Goal: Information Seeking & Learning: Learn about a topic

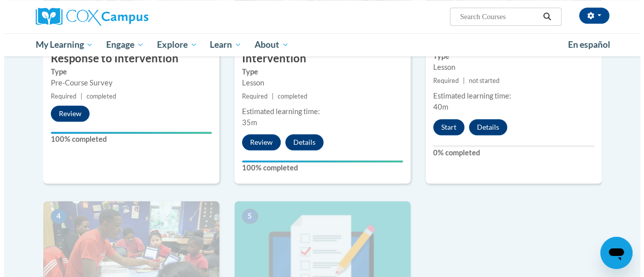
scroll to position [340, 0]
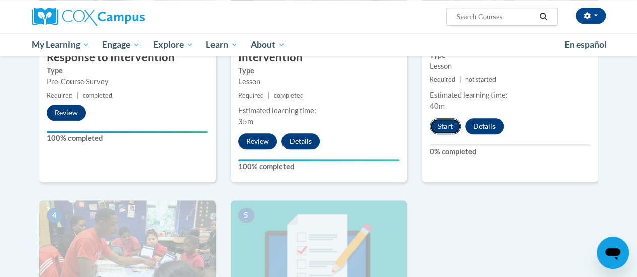
click at [440, 123] on button "Start" at bounding box center [444, 126] width 31 height 16
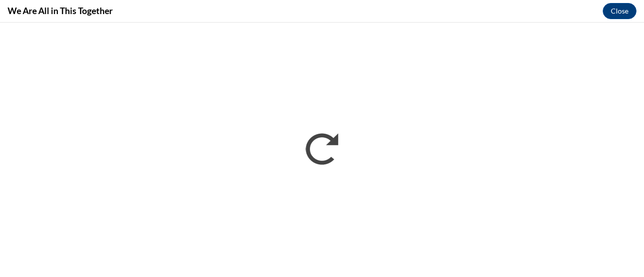
scroll to position [0, 0]
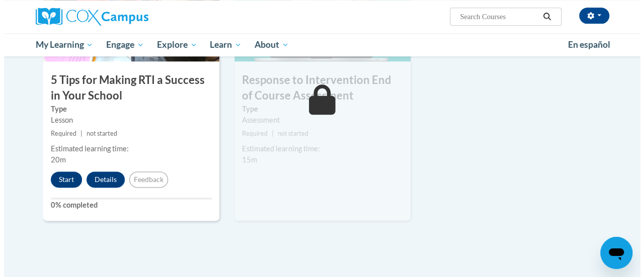
scroll to position [558, 0]
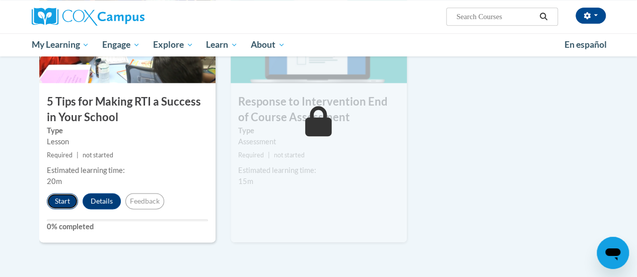
click at [58, 195] on button "Start" at bounding box center [62, 201] width 31 height 16
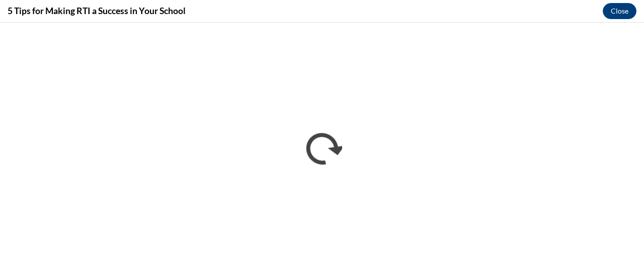
scroll to position [0, 0]
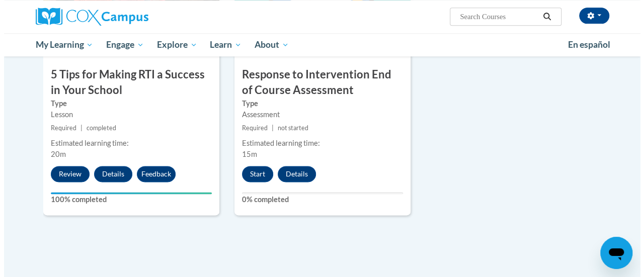
scroll to position [561, 0]
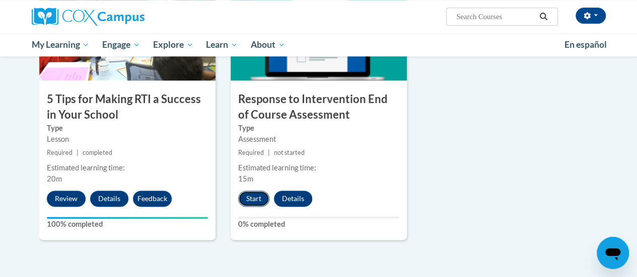
click at [250, 198] on button "Start" at bounding box center [253, 199] width 31 height 16
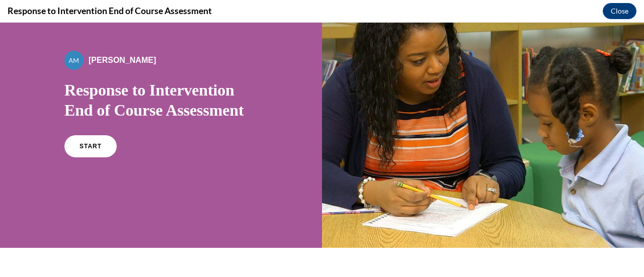
scroll to position [53, 0]
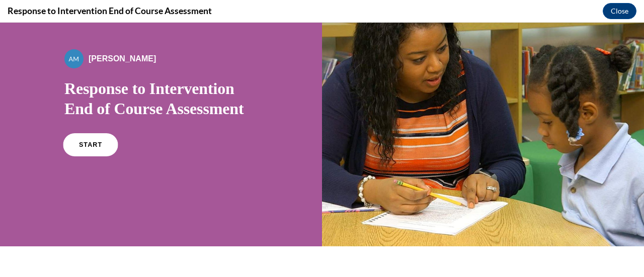
click at [91, 144] on span "START" at bounding box center [90, 145] width 23 height 8
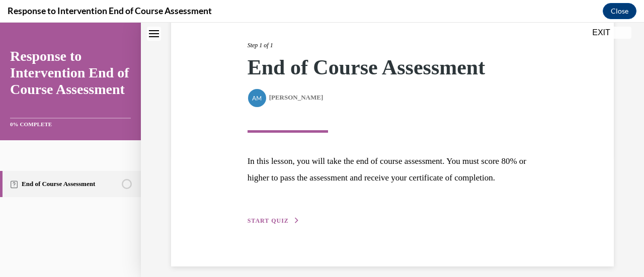
scroll to position [147, 0]
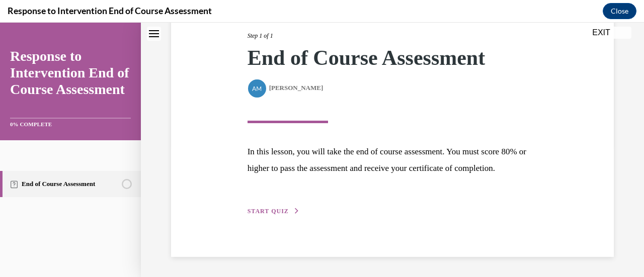
click at [274, 215] on button "START QUIZ" at bounding box center [274, 211] width 52 height 9
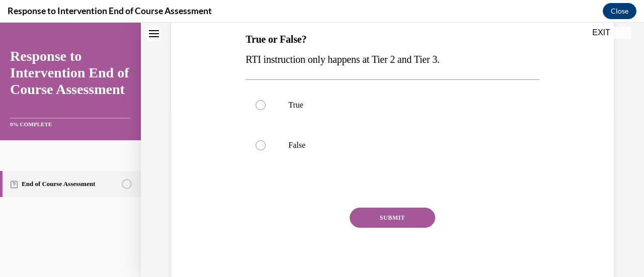
scroll to position [166, 0]
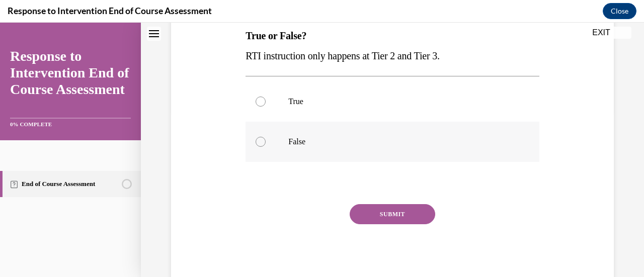
click at [256, 142] on div at bounding box center [261, 142] width 10 height 10
click at [256, 142] on input "False" at bounding box center [261, 142] width 10 height 10
radio input "true"
click at [412, 213] on button "SUBMIT" at bounding box center [393, 214] width 86 height 20
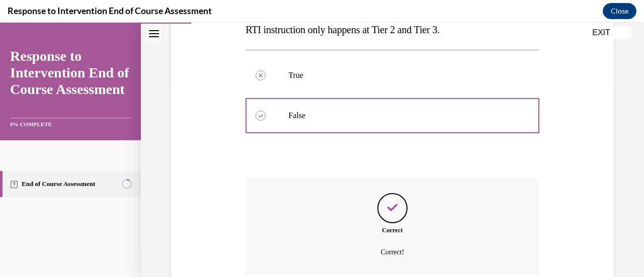
scroll to position [277, 0]
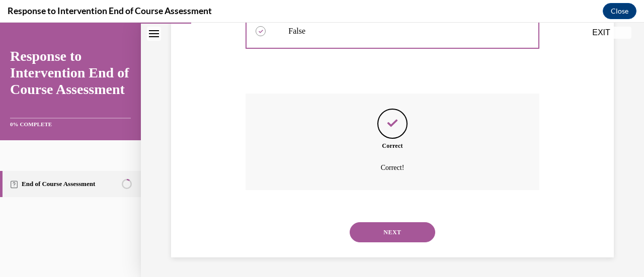
click at [414, 230] on button "NEXT" at bounding box center [393, 232] width 86 height 20
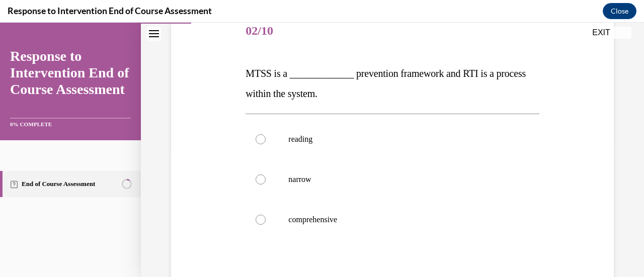
scroll to position [129, 0]
click at [262, 216] on div at bounding box center [261, 219] width 10 height 10
click at [262, 216] on input "comprehensive" at bounding box center [261, 219] width 10 height 10
radio input "true"
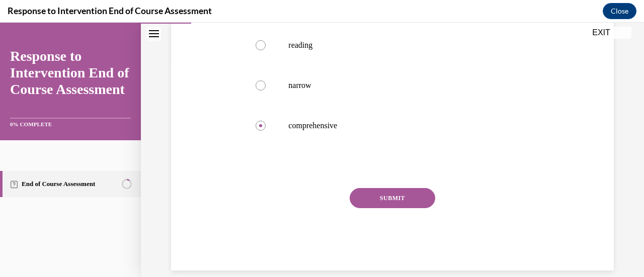
click at [391, 191] on button "SUBMIT" at bounding box center [393, 198] width 86 height 20
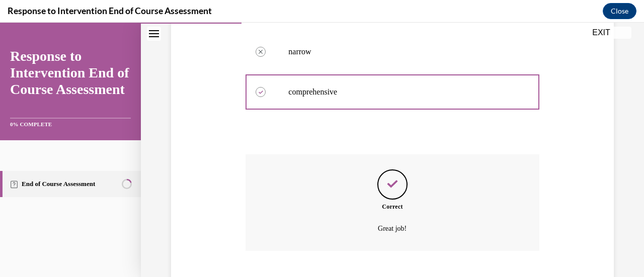
scroll to position [317, 0]
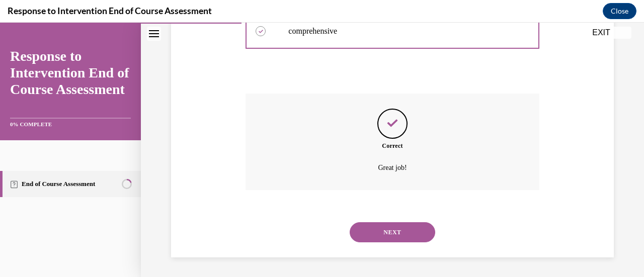
click at [405, 228] on button "NEXT" at bounding box center [393, 232] width 86 height 20
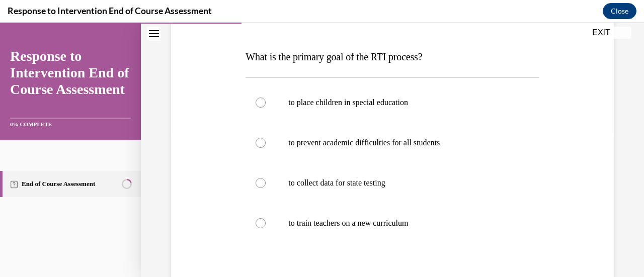
scroll to position [147, 0]
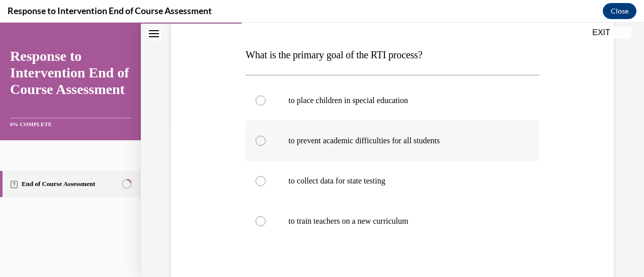
click at [263, 143] on div at bounding box center [261, 141] width 10 height 10
click at [263, 143] on input "to prevent academic difficulties for all students" at bounding box center [261, 141] width 10 height 10
radio input "true"
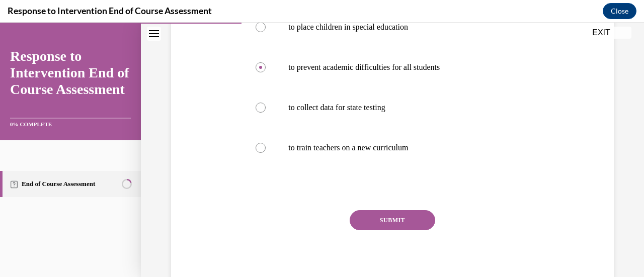
click at [390, 219] on button "SUBMIT" at bounding box center [393, 220] width 86 height 20
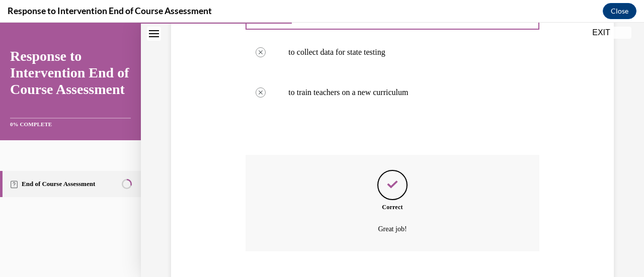
scroll to position [337, 0]
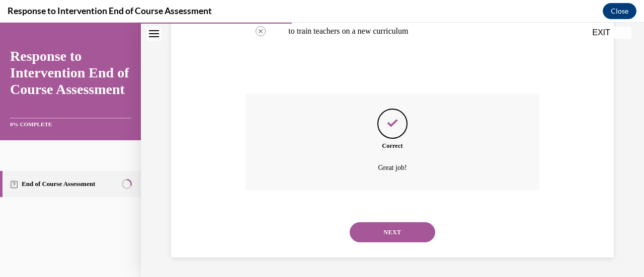
click at [410, 233] on button "NEXT" at bounding box center [393, 232] width 86 height 20
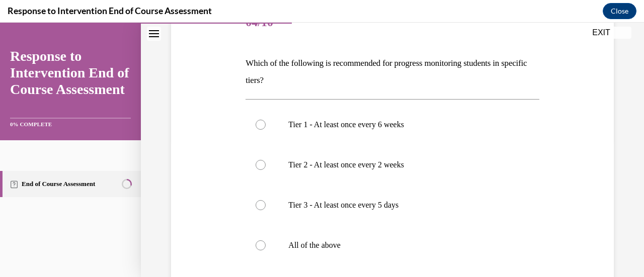
scroll to position [137, 0]
click at [256, 248] on div at bounding box center [261, 246] width 10 height 10
click at [256, 248] on input "All of the above" at bounding box center [261, 246] width 10 height 10
radio input "true"
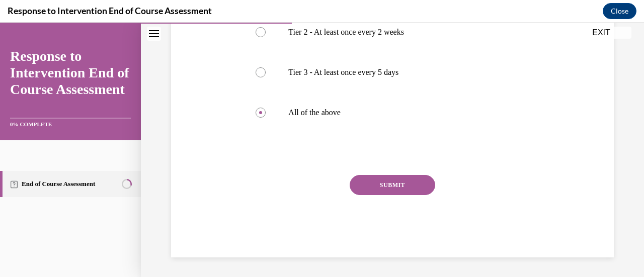
click at [376, 183] on button "SUBMIT" at bounding box center [393, 185] width 86 height 20
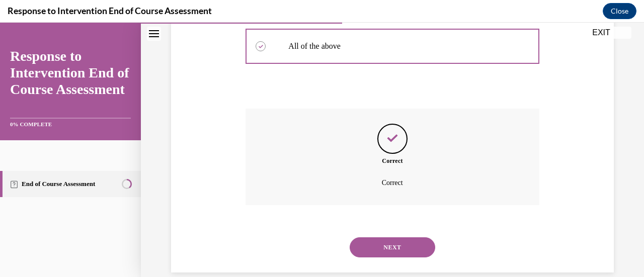
scroll to position [351, 0]
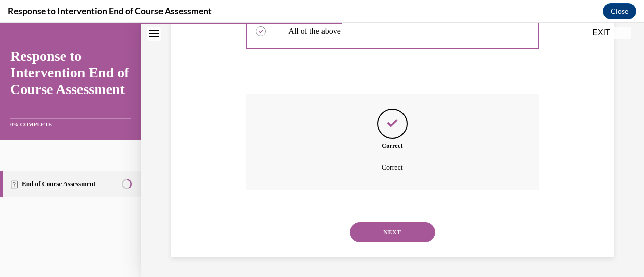
click at [383, 239] on button "NEXT" at bounding box center [393, 232] width 86 height 20
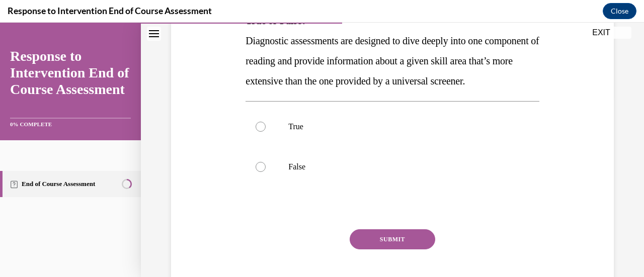
scroll to position [182, 0]
click at [260, 131] on div at bounding box center [261, 126] width 10 height 10
click at [260, 131] on input "True" at bounding box center [261, 126] width 10 height 10
radio input "true"
click at [375, 249] on button "SUBMIT" at bounding box center [393, 239] width 86 height 20
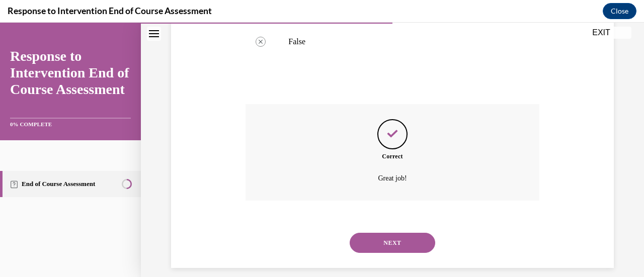
scroll to position [337, 0]
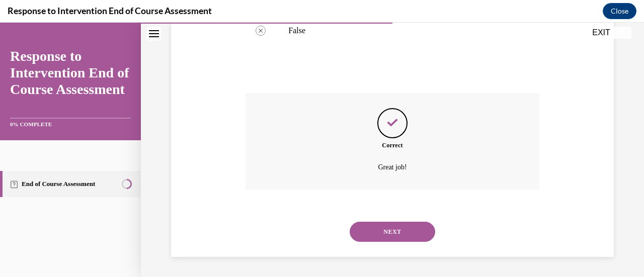
click at [379, 235] on button "NEXT" at bounding box center [393, 232] width 86 height 20
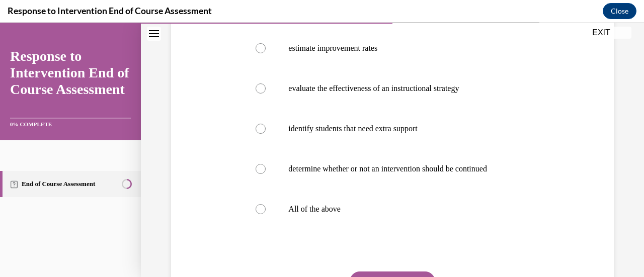
scroll to position [202, 0]
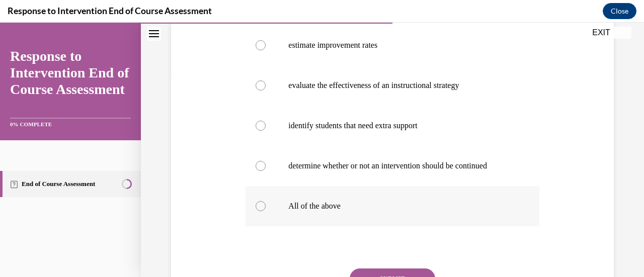
click at [260, 219] on label "All of the above" at bounding box center [392, 206] width 293 height 40
click at [260, 211] on input "All of the above" at bounding box center [261, 206] width 10 height 10
radio input "true"
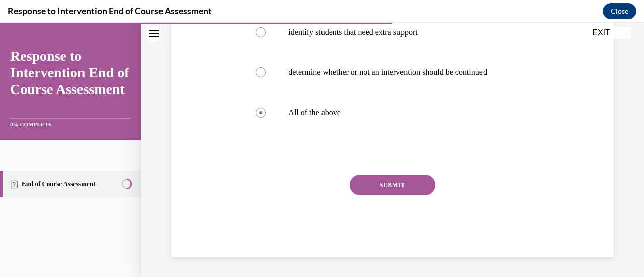
click at [389, 187] on button "SUBMIT" at bounding box center [393, 185] width 86 height 20
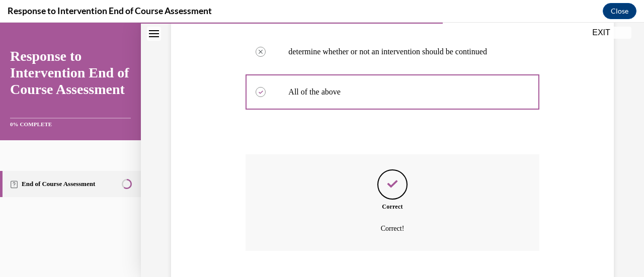
scroll to position [377, 0]
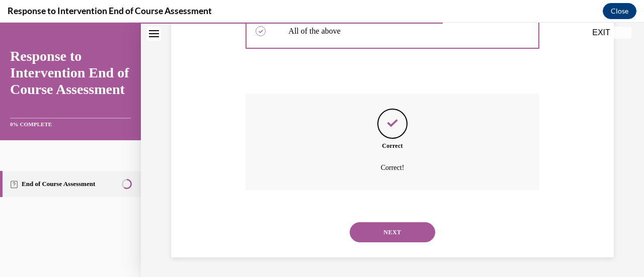
click at [389, 232] on button "NEXT" at bounding box center [393, 232] width 86 height 20
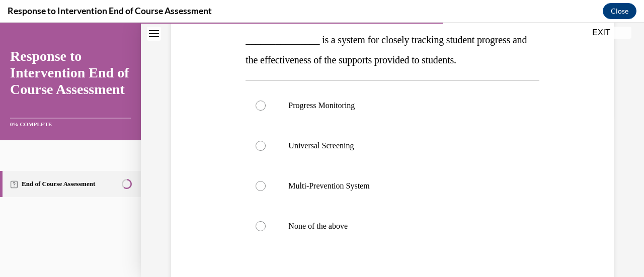
scroll to position [162, 0]
click at [272, 108] on label "Progress Monitoring" at bounding box center [392, 106] width 293 height 40
click at [266, 108] on input "Progress Monitoring" at bounding box center [261, 106] width 10 height 10
radio input "true"
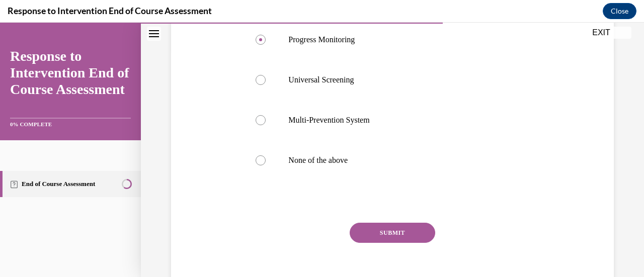
click at [380, 235] on button "SUBMIT" at bounding box center [393, 233] width 86 height 20
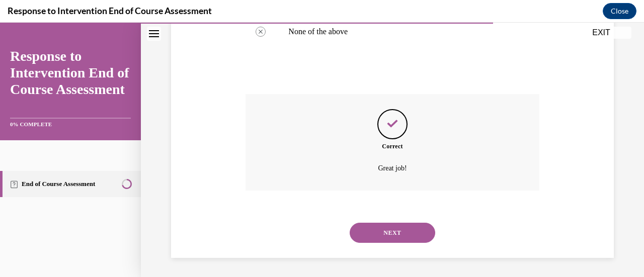
scroll to position [357, 0]
click at [374, 234] on button "NEXT" at bounding box center [393, 232] width 86 height 20
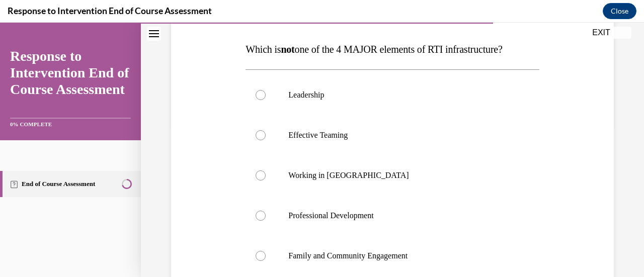
scroll to position [152, 0]
click at [248, 171] on label "Working in [GEOGRAPHIC_DATA]" at bounding box center [392, 176] width 293 height 40
click at [256, 171] on input "Working in [GEOGRAPHIC_DATA]" at bounding box center [261, 176] width 10 height 10
radio input "true"
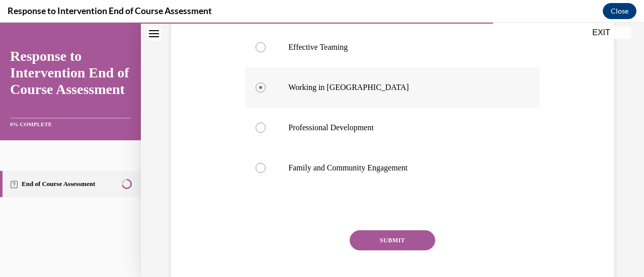
scroll to position [241, 0]
click at [396, 240] on button "SUBMIT" at bounding box center [393, 240] width 86 height 20
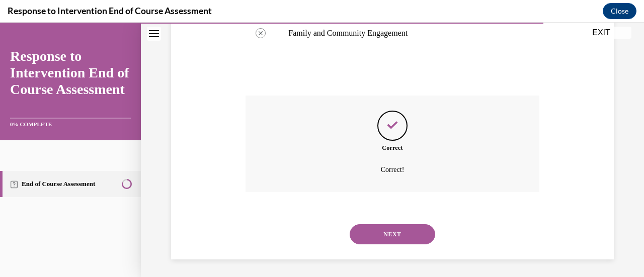
scroll to position [377, 0]
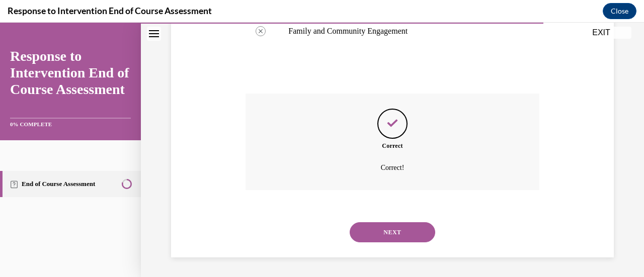
click at [389, 239] on button "NEXT" at bounding box center [393, 232] width 86 height 20
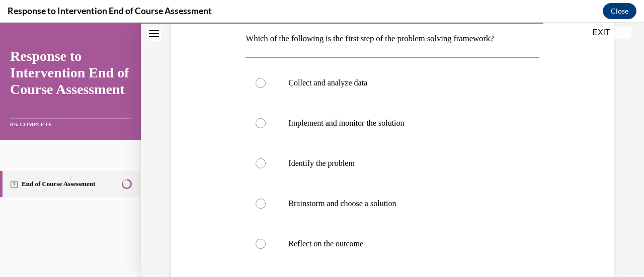
scroll to position [164, 0]
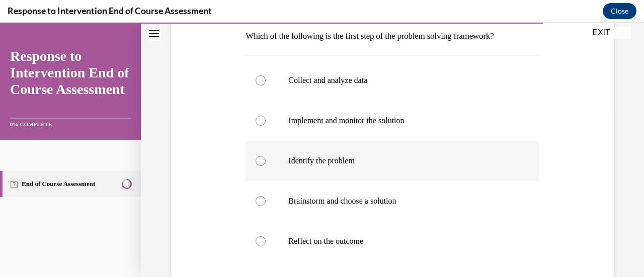
click at [256, 159] on div at bounding box center [261, 161] width 10 height 10
click at [256, 159] on input "Identify the problem" at bounding box center [261, 161] width 10 height 10
radio input "true"
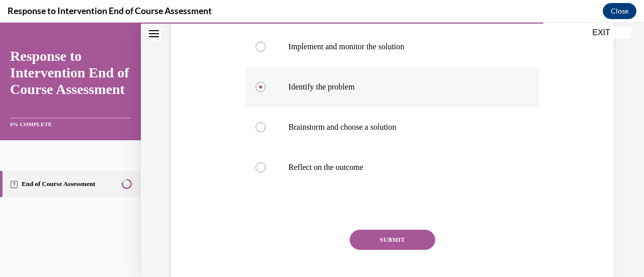
scroll to position [246, 0]
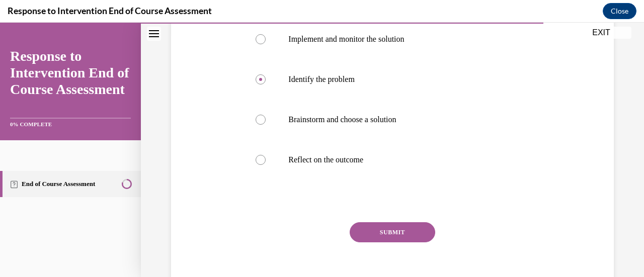
click at [387, 230] on button "SUBMIT" at bounding box center [393, 232] width 86 height 20
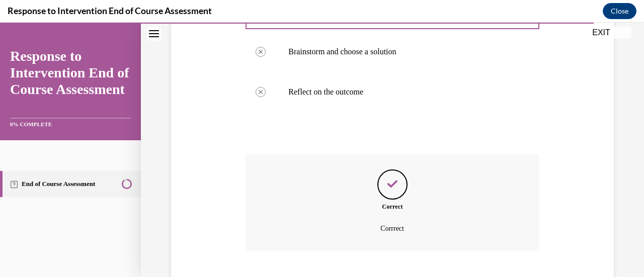
scroll to position [374, 0]
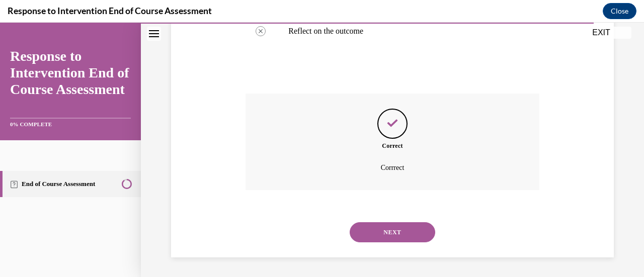
click at [390, 232] on button "NEXT" at bounding box center [393, 232] width 86 height 20
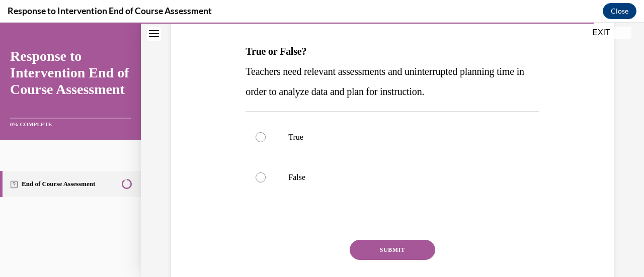
scroll to position [152, 0]
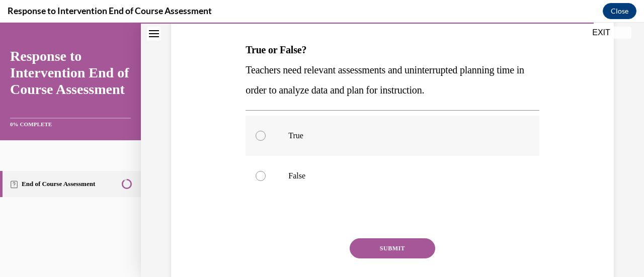
click at [256, 138] on div at bounding box center [261, 136] width 10 height 10
click at [256, 138] on input "True" at bounding box center [261, 136] width 10 height 10
radio input "true"
click at [389, 248] on button "SUBMIT" at bounding box center [393, 249] width 86 height 20
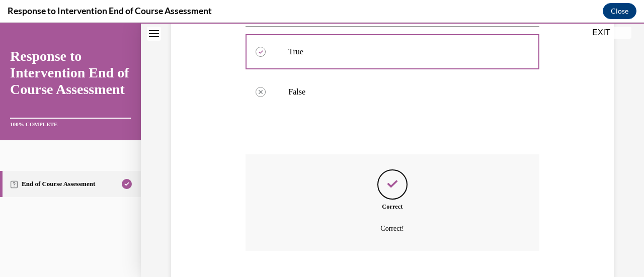
scroll to position [297, 0]
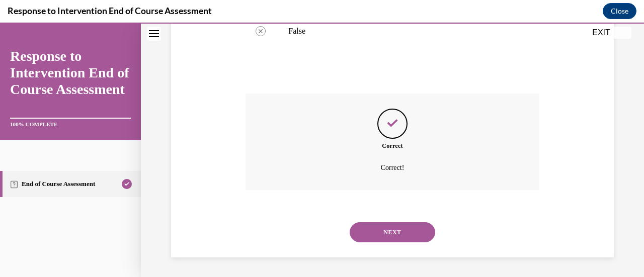
click at [399, 229] on button "NEXT" at bounding box center [393, 232] width 86 height 20
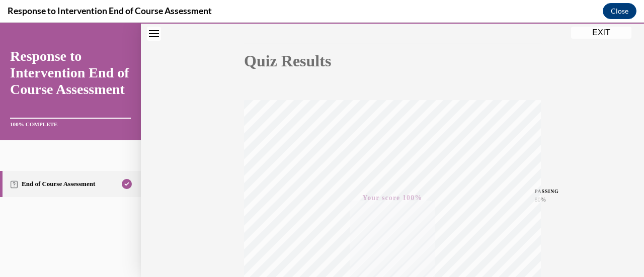
scroll to position [93, 0]
click at [609, 36] on button "EXIT" at bounding box center [601, 33] width 60 height 12
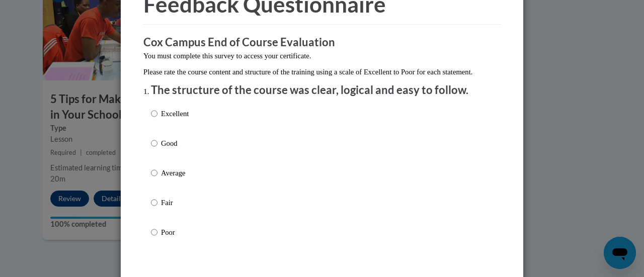
scroll to position [60, 0]
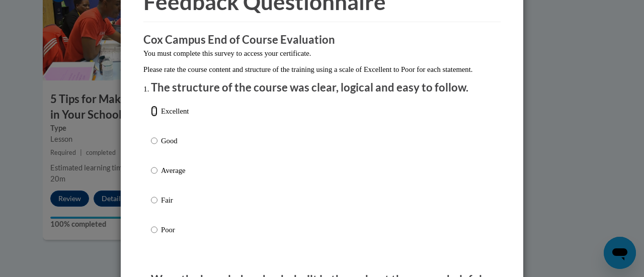
click at [152, 117] on input "Excellent" at bounding box center [154, 111] width 7 height 11
radio input "true"
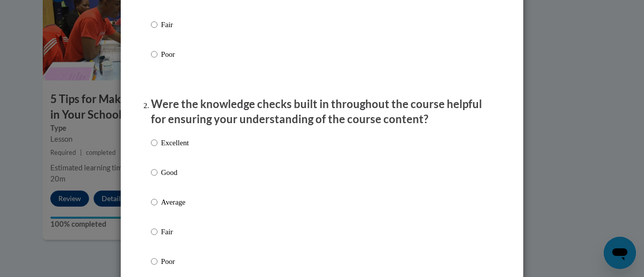
scroll to position [237, 0]
click at [151, 177] on input "Good" at bounding box center [154, 171] width 7 height 11
radio input "true"
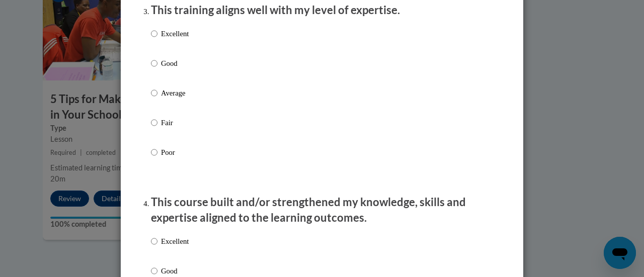
scroll to position [539, 0]
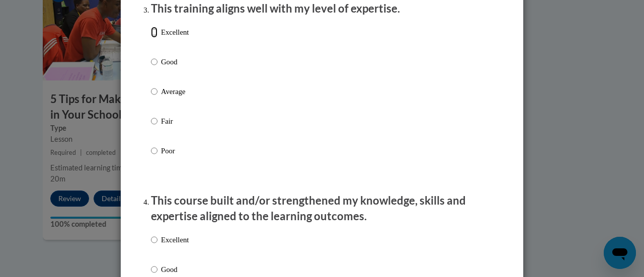
click at [151, 38] on input "Excellent" at bounding box center [154, 32] width 7 height 11
radio input "true"
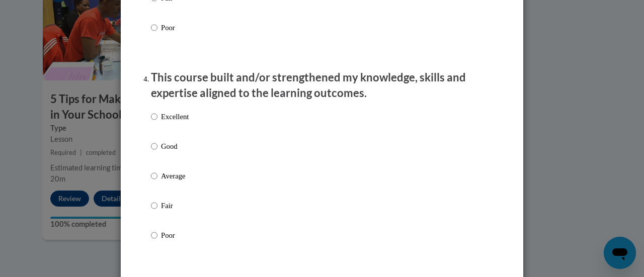
scroll to position [663, 0]
click at [151, 181] on input "Average" at bounding box center [154, 175] width 7 height 11
radio input "true"
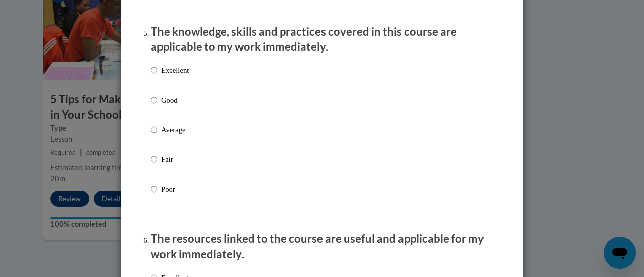
scroll to position [916, 0]
click at [151, 135] on input "Average" at bounding box center [154, 129] width 7 height 11
radio input "true"
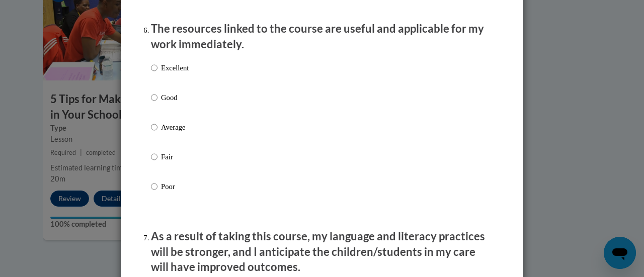
scroll to position [1127, 0]
click at [151, 132] on input "Average" at bounding box center [154, 126] width 7 height 11
radio input "true"
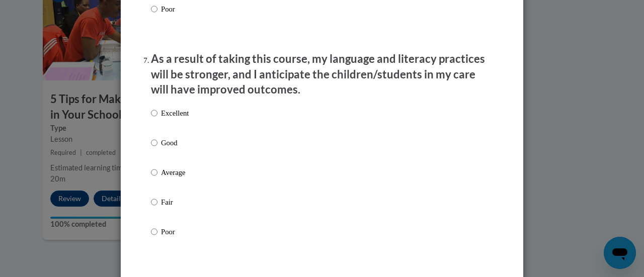
scroll to position [1302, 0]
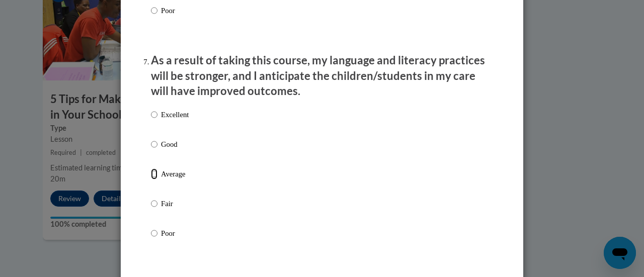
click at [151, 180] on input "Average" at bounding box center [154, 174] width 7 height 11
radio input "true"
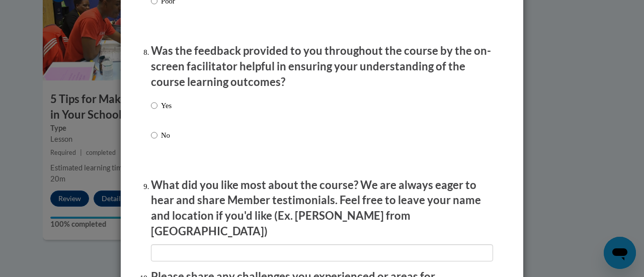
scroll to position [1536, 0]
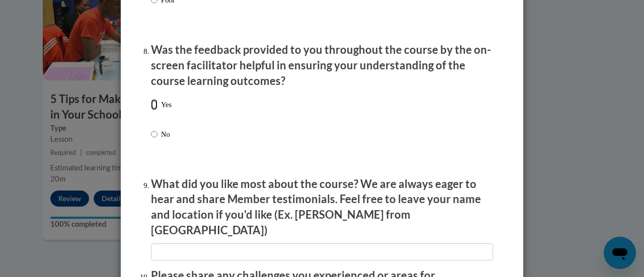
click at [151, 110] on input "Yes" at bounding box center [154, 104] width 7 height 11
radio input "true"
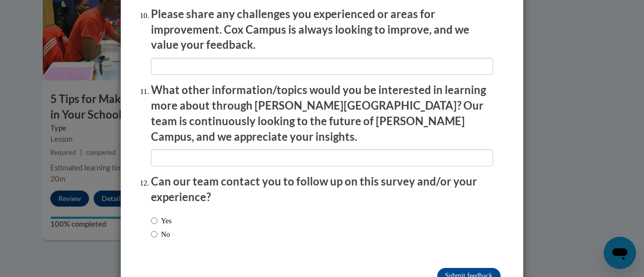
scroll to position [1815, 0]
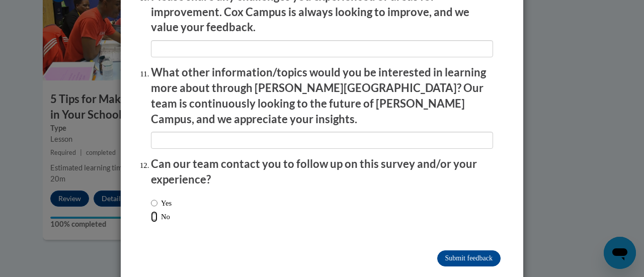
click at [151, 211] on input "No" at bounding box center [154, 216] width 7 height 11
radio input "true"
click at [250, 12] on p "Please share any challenges you experienced or areas for improvement. Cox Campu…" at bounding box center [322, 12] width 342 height 46
click at [447, 251] on input "Submit feedback" at bounding box center [468, 259] width 63 height 16
